Goal: Navigation & Orientation: Find specific page/section

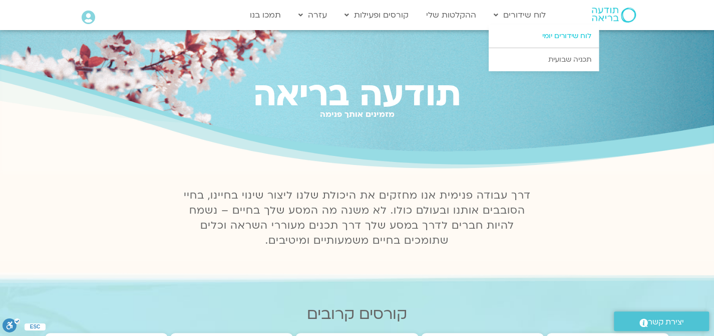
click at [567, 35] on link "לוח שידורים יומי" at bounding box center [544, 36] width 110 height 23
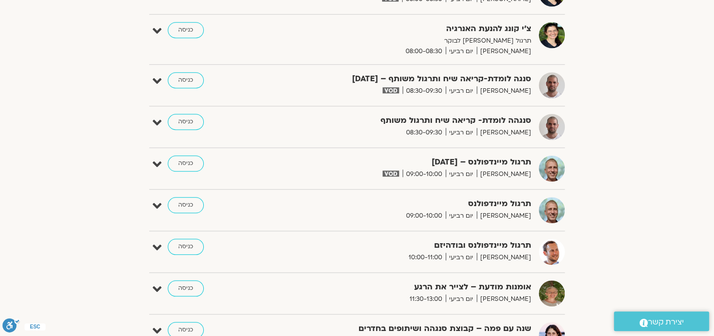
scroll to position [626, 0]
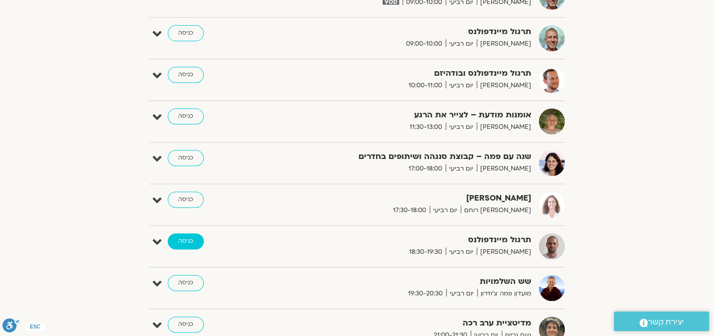
click at [187, 236] on link "כניסה" at bounding box center [186, 241] width 36 height 16
